Goal: Find specific page/section: Find specific page/section

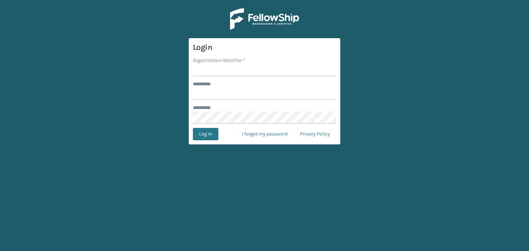
click at [208, 70] on input "Organization Identifier *" at bounding box center [264, 70] width 143 height 12
type input "JumpSport"
click at [213, 94] on input "******** *" at bounding box center [264, 94] width 143 height 12
type input "**********"
click at [200, 132] on button "Log In" at bounding box center [205, 134] width 25 height 12
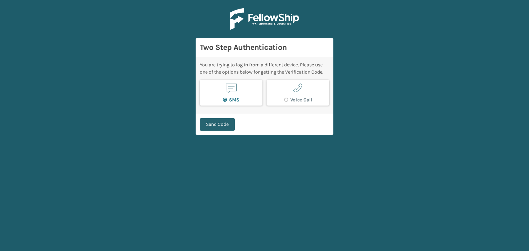
click at [226, 127] on button "Send Code" at bounding box center [217, 124] width 35 height 12
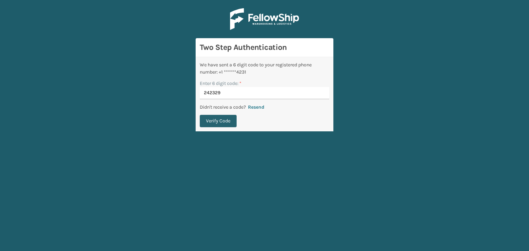
type input "242329"
click at [217, 119] on button "Verify Code" at bounding box center [218, 121] width 37 height 12
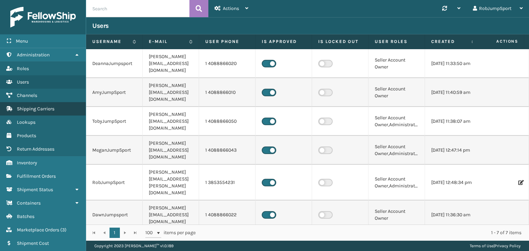
click at [29, 107] on span "Shipping Carriers" at bounding box center [36, 109] width 38 height 6
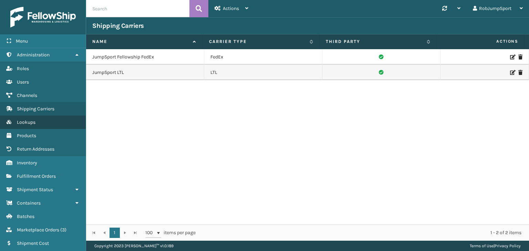
click at [30, 120] on span "Lookups" at bounding box center [26, 122] width 19 height 6
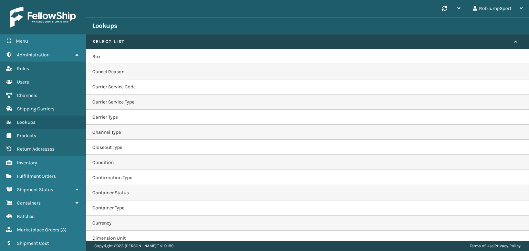
click at [129, 85] on td "Carrier Service Code" at bounding box center [307, 87] width 443 height 15
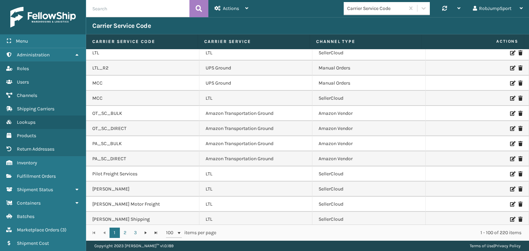
scroll to position [1339, 0]
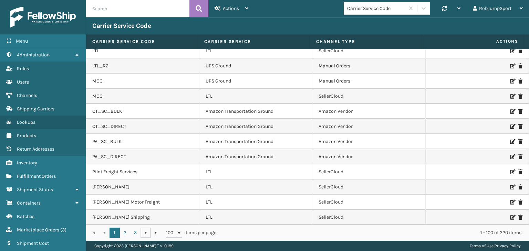
click at [145, 233] on span "Go to the next page" at bounding box center [146, 233] width 6 height 6
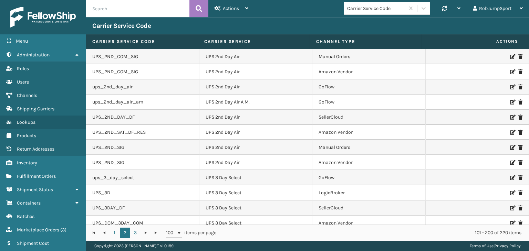
scroll to position [413, 0]
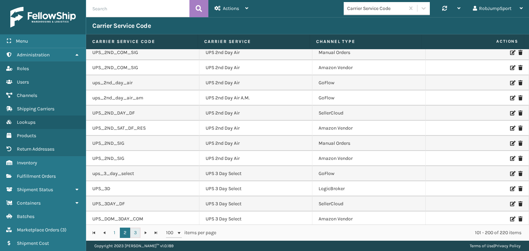
click at [135, 232] on link "3" at bounding box center [135, 233] width 10 height 10
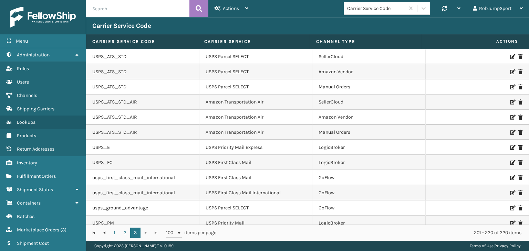
click at [223, 232] on div "1 2 3 1 2 3 100 items per page 201 - 220 of 220 items" at bounding box center [307, 233] width 443 height 16
